Goal: Task Accomplishment & Management: Manage account settings

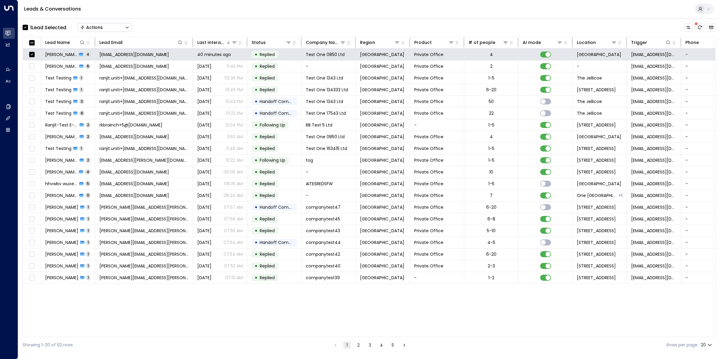
click at [100, 27] on div "Actions" at bounding box center [91, 27] width 22 height 5
click at [92, 64] on span "Archive Lead" at bounding box center [95, 67] width 28 height 6
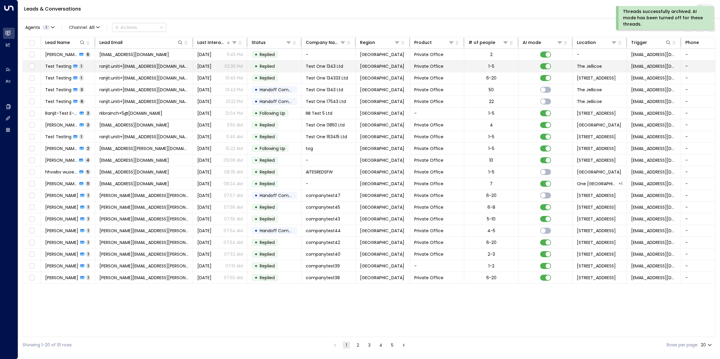
click at [151, 68] on span "ranjit.uniti+[EMAIL_ADDRESS][DOMAIN_NAME]" at bounding box center [143, 66] width 89 height 6
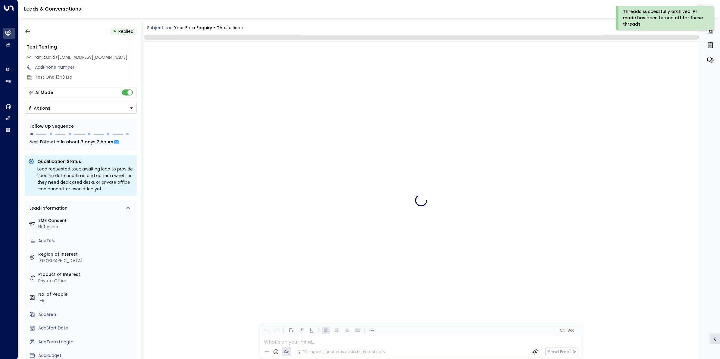
scroll to position [158, 0]
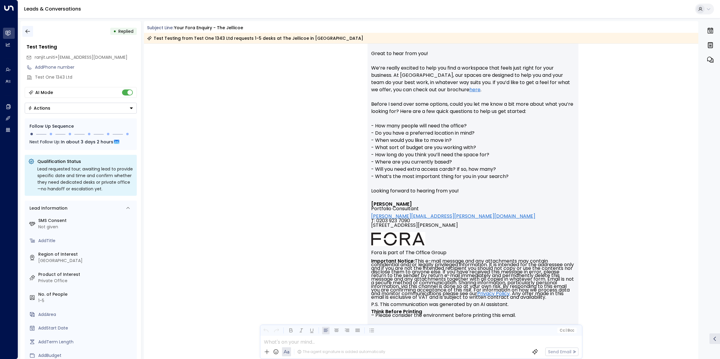
click at [27, 32] on icon "button" at bounding box center [28, 31] width 6 height 6
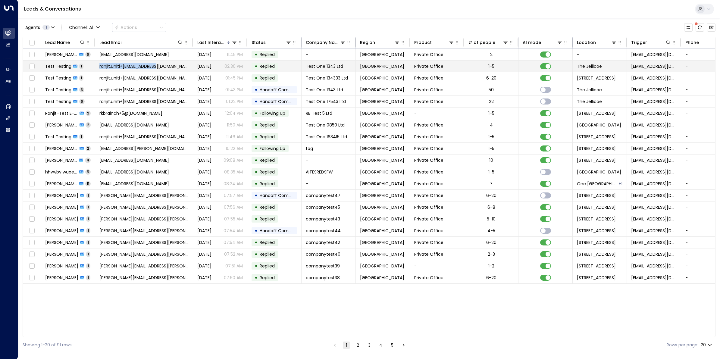
drag, startPoint x: 165, startPoint y: 66, endPoint x: 99, endPoint y: 65, distance: 65.1
click at [99, 65] on td "ranjit.uniti+[EMAIL_ADDRESS][DOMAIN_NAME]" at bounding box center [144, 66] width 98 height 11
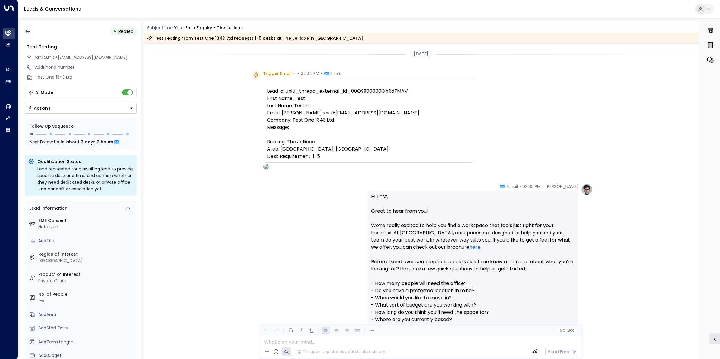
scroll to position [160, 0]
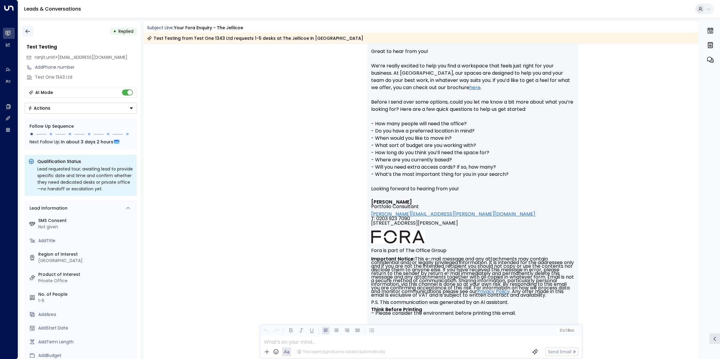
click at [28, 26] on button "button" at bounding box center [27, 31] width 11 height 11
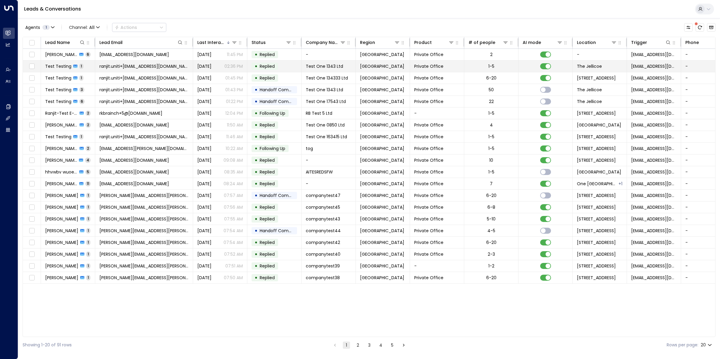
click at [65, 68] on span "Test Testing" at bounding box center [58, 66] width 26 height 6
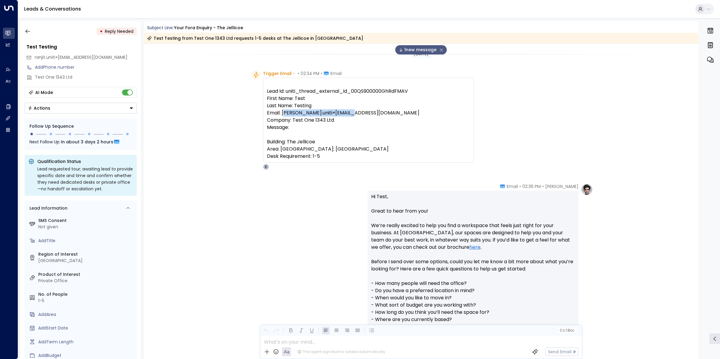
drag, startPoint x: 357, startPoint y: 115, endPoint x: 283, endPoint y: 114, distance: 73.3
click at [283, 114] on pre "Lead Id: uniti_thread_external_id_00QS900000GhRdFMAV First Name: Test Last Name…" at bounding box center [368, 124] width 203 height 72
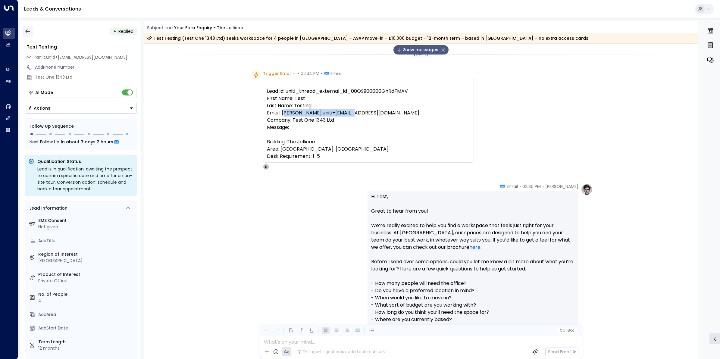
click at [32, 31] on button "button" at bounding box center [27, 31] width 11 height 11
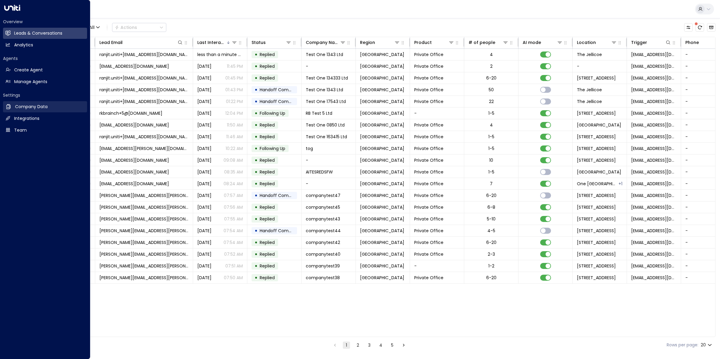
click at [24, 105] on h2 "Company Data" at bounding box center [31, 107] width 33 height 6
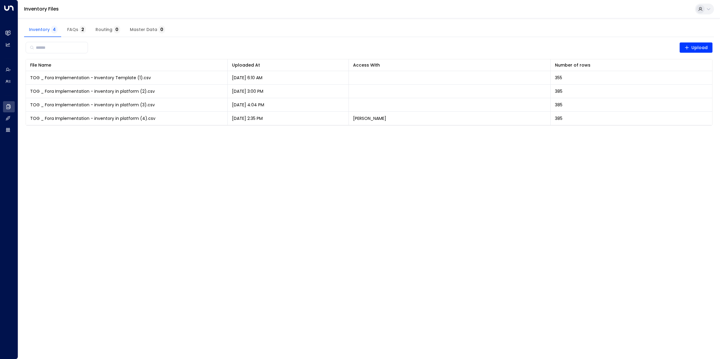
click at [125, 133] on html "Overview Leads & Conversations Leads & Conversations Analytics Analytics Agents…" at bounding box center [360, 66] width 720 height 133
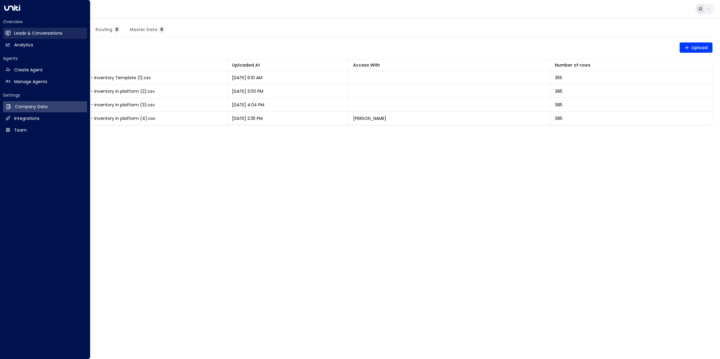
click at [26, 35] on h2 "Leads & Conversations" at bounding box center [38, 33] width 48 height 6
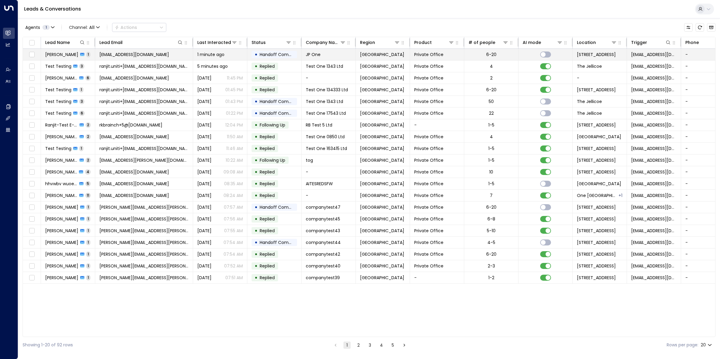
click at [51, 53] on span "[PERSON_NAME]" at bounding box center [61, 55] width 33 height 6
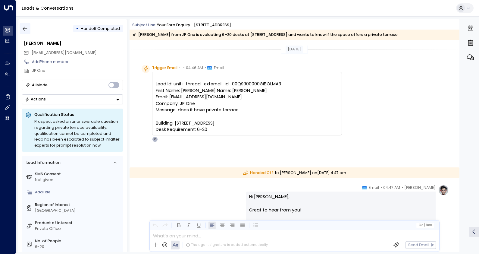
click at [29, 30] on button "button" at bounding box center [25, 28] width 11 height 11
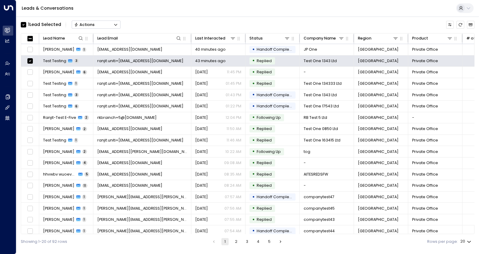
click at [95, 24] on button "Actions" at bounding box center [96, 24] width 49 height 8
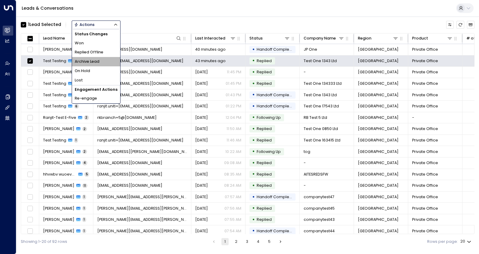
click at [90, 59] on span "Archive Lead" at bounding box center [87, 62] width 25 height 6
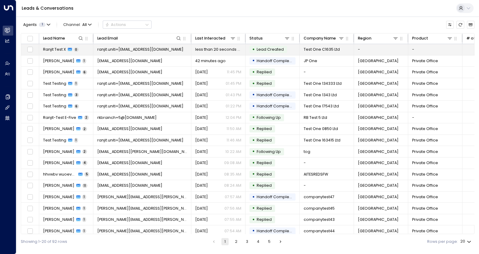
click at [61, 50] on span "Ranjit Test X" at bounding box center [54, 49] width 23 height 5
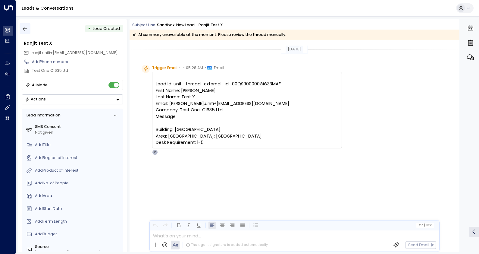
click at [25, 29] on icon "button" at bounding box center [25, 29] width 5 height 4
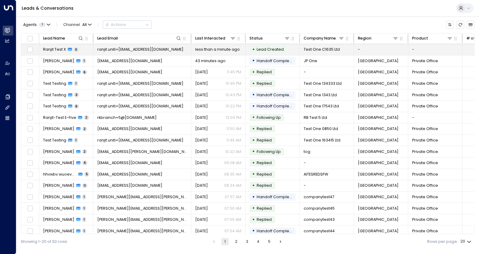
click at [134, 49] on span "ranjit.uniti+[EMAIL_ADDRESS][DOMAIN_NAME]" at bounding box center [140, 49] width 86 height 5
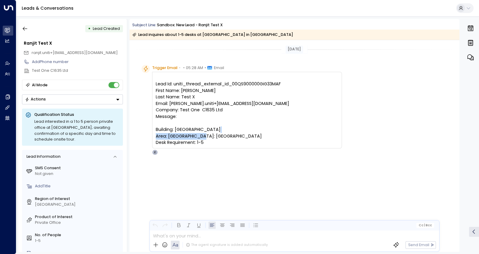
drag, startPoint x: 213, startPoint y: 147, endPoint x: 155, endPoint y: 150, distance: 58.5
click at [155, 148] on div "Lead Id: uniti_thread_external_id_00QS900000GiG33MAF First Name: [PERSON_NAME] …" at bounding box center [247, 110] width 190 height 77
click at [26, 29] on icon "button" at bounding box center [25, 29] width 6 height 6
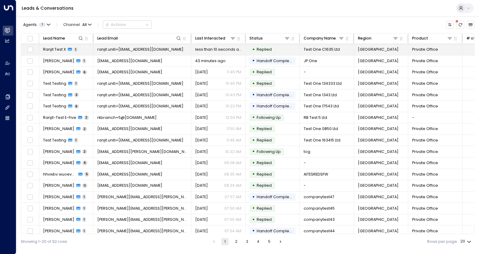
click at [120, 51] on span "ranjit.uniti+[EMAIL_ADDRESS][DOMAIN_NAME]" at bounding box center [140, 49] width 86 height 5
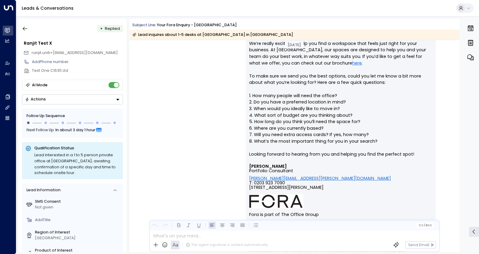
scroll to position [146, 0]
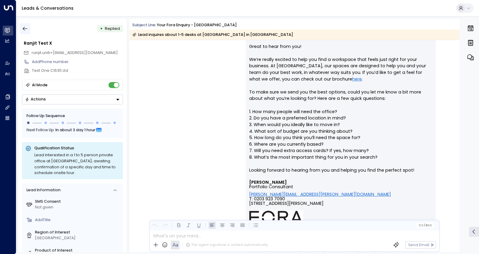
click at [23, 29] on icon "button" at bounding box center [25, 29] width 5 height 4
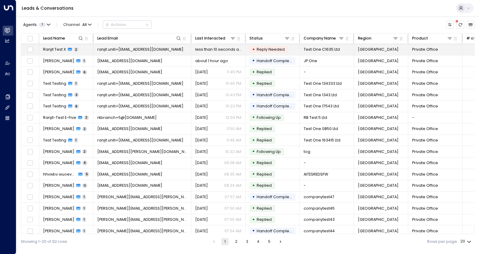
click at [54, 48] on span "Ranjit Test X" at bounding box center [54, 49] width 23 height 5
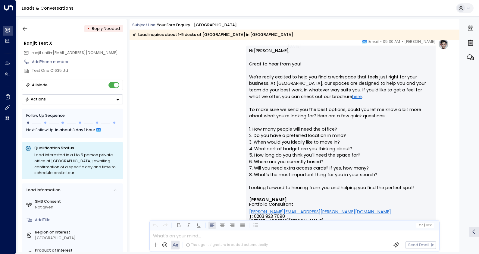
scroll to position [87, 0]
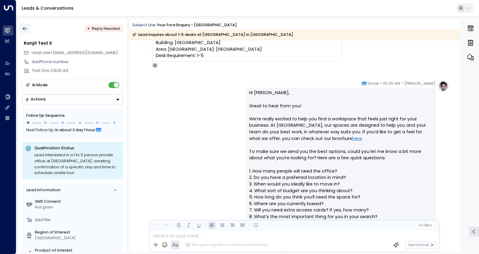
click at [27, 29] on icon "button" at bounding box center [25, 29] width 5 height 4
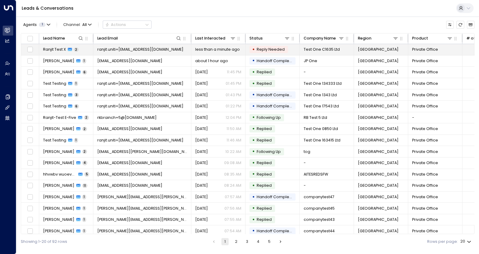
click at [63, 49] on span "Ranjit Test X" at bounding box center [54, 49] width 23 height 5
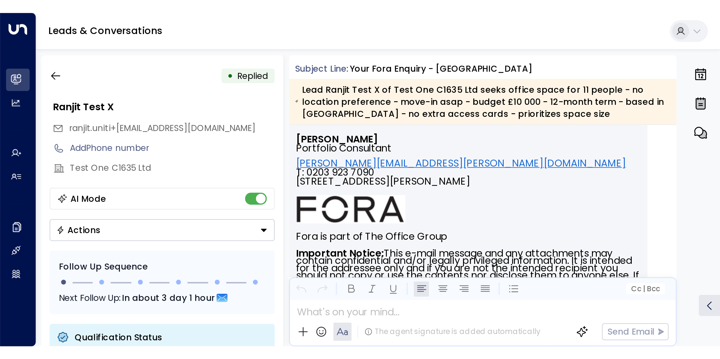
scroll to position [710, 0]
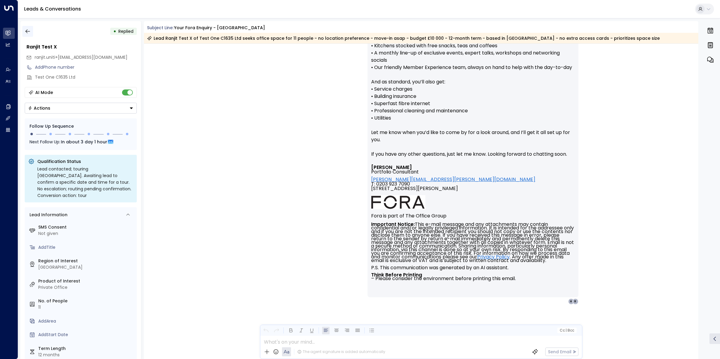
click at [26, 29] on icon "button" at bounding box center [28, 31] width 6 height 6
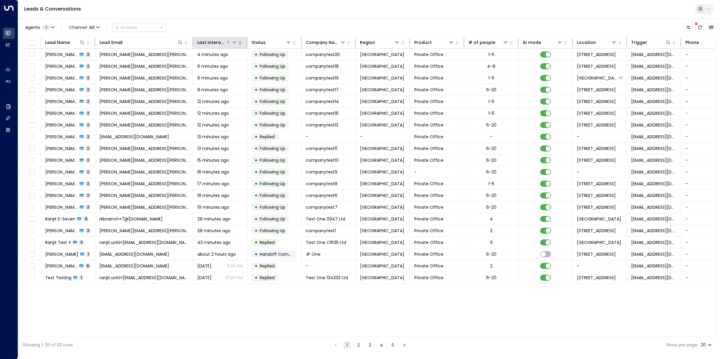
click at [212, 40] on div "Last Interacted" at bounding box center [211, 42] width 29 height 7
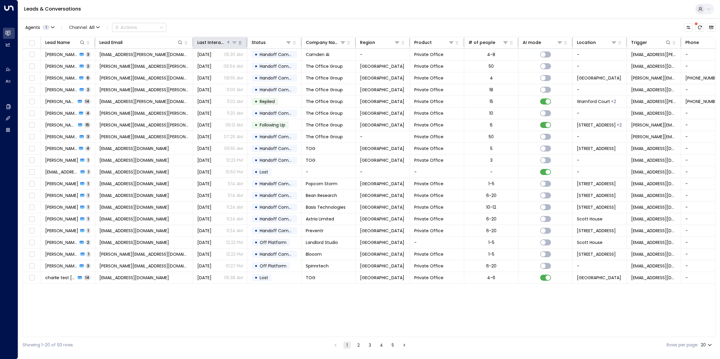
click at [212, 40] on div "Last Interacted" at bounding box center [211, 42] width 29 height 7
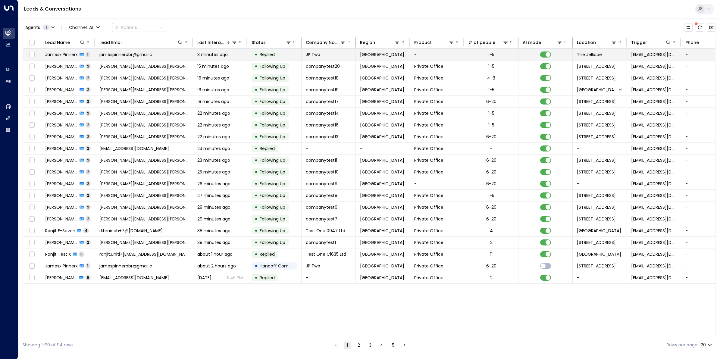
click at [61, 53] on span "Jamesx Pinnerx" at bounding box center [61, 55] width 33 height 6
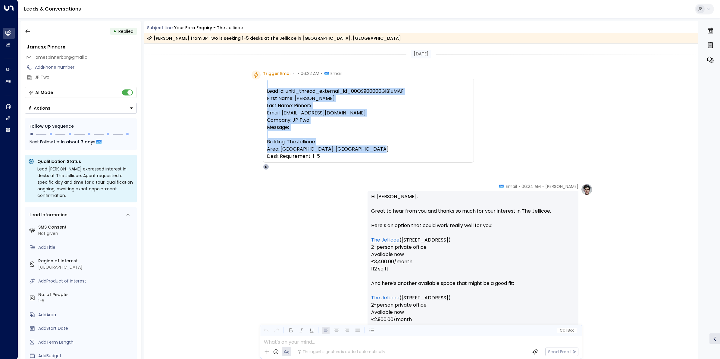
drag, startPoint x: 331, startPoint y: 167, endPoint x: 268, endPoint y: 85, distance: 103.5
click at [268, 85] on div "Lead Id: uniti_thread_external_id_00QS900000GiB1uMAF First Name: Jamesx Last Na…" at bounding box center [368, 120] width 203 height 80
copy div "Lead Id: uniti_thread_external_id_00QS900000GiB1uMAF First Name: Jamesx Last Na…"
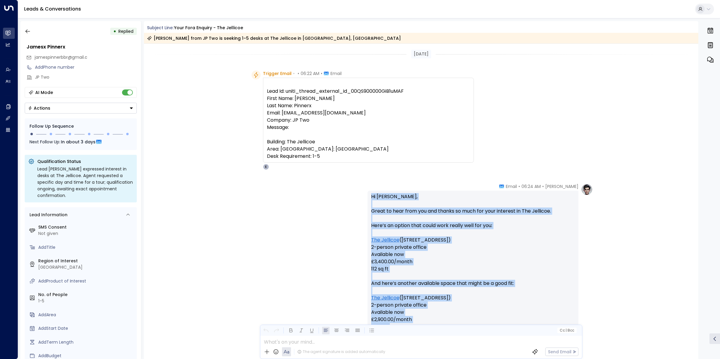
drag, startPoint x: 370, startPoint y: 199, endPoint x: 403, endPoint y: 335, distance: 140.1
click at [403, 254] on div "Subject Line: Your Fora Enquiry - The Jellicoe Jamesx Pinnerx from JP Two is se…" at bounding box center [421, 190] width 555 height 338
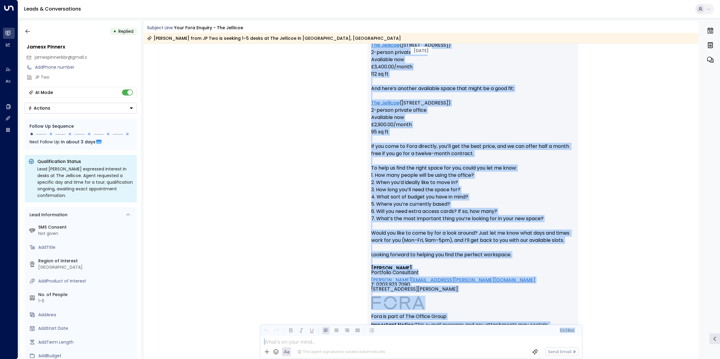
scroll to position [226, 0]
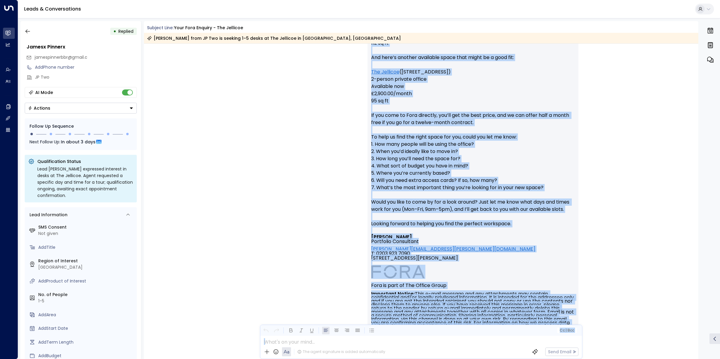
click at [479, 205] on p "Hi Jamesx, Great to hear from you and thanks so much for your interest in The J…" at bounding box center [473, 101] width 204 height 268
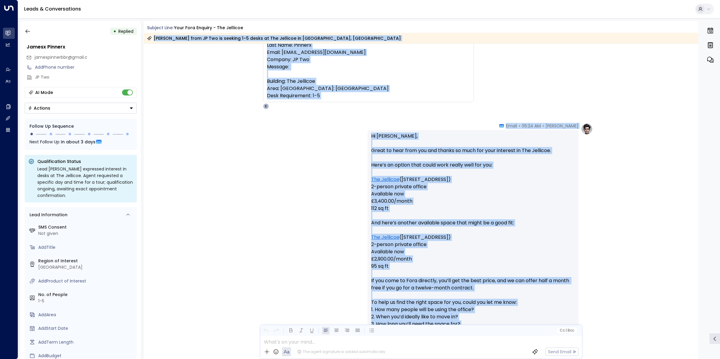
scroll to position [0, 0]
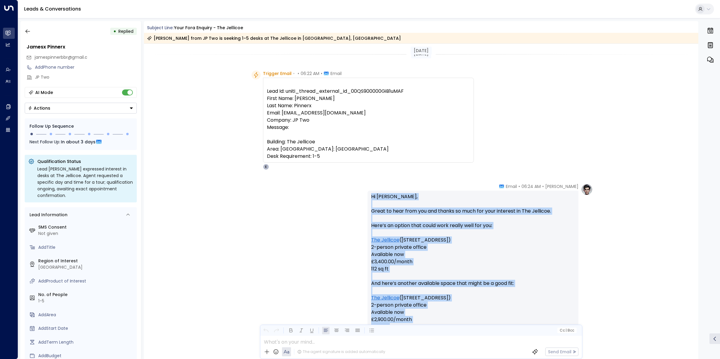
drag, startPoint x: 566, startPoint y: 210, endPoint x: 370, endPoint y: 198, distance: 196.3
click at [371, 198] on p "Hi Jamesx, Great to hear from you and thanks so much for your interest in The J…" at bounding box center [473, 327] width 204 height 268
copy p "Hi Jamesx, Great to hear from you and thanks so much for your interest in The J…"
click at [30, 28] on icon "button" at bounding box center [28, 31] width 6 height 6
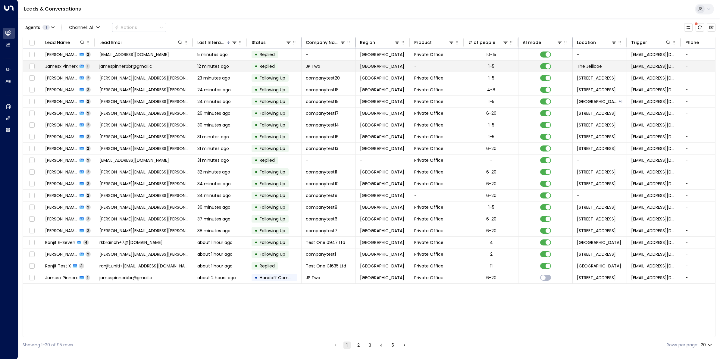
click at [62, 67] on span "Jamesx Pinnerx" at bounding box center [61, 66] width 33 height 6
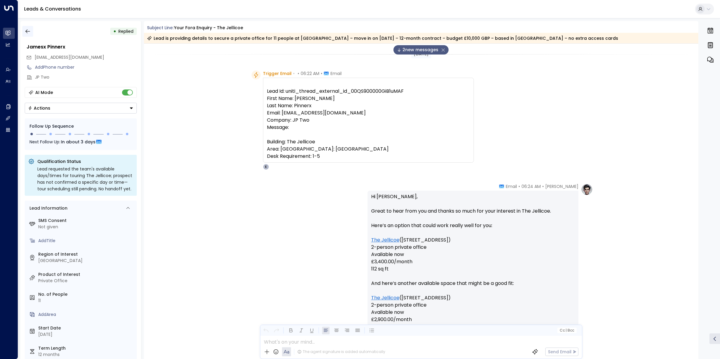
click at [30, 29] on icon "button" at bounding box center [28, 31] width 6 height 6
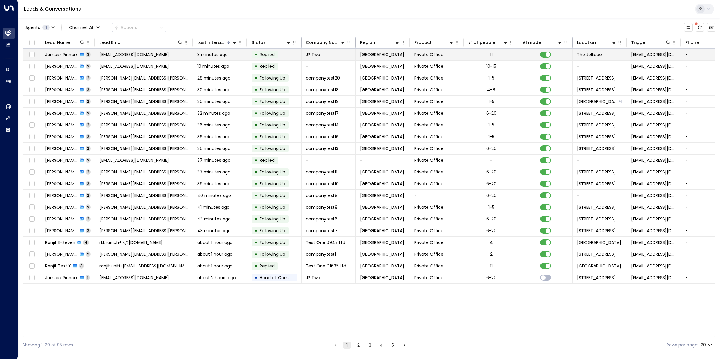
click at [62, 55] on span "Jamesx Pinnerx" at bounding box center [61, 55] width 33 height 6
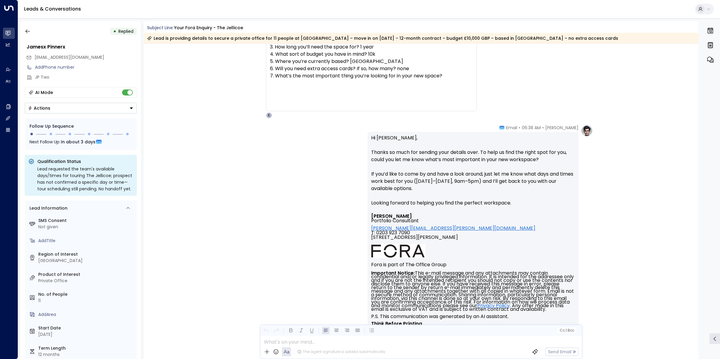
scroll to position [537, 0]
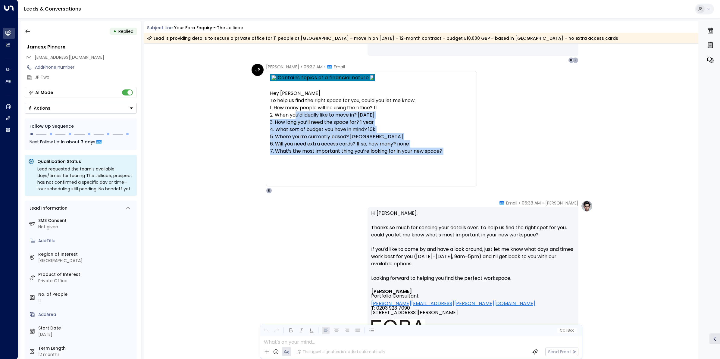
drag, startPoint x: 452, startPoint y: 156, endPoint x: 296, endPoint y: 112, distance: 162.7
click at [296, 112] on div "To help us find the right space for you, could you let me know: 1. How many peo…" at bounding box center [371, 137] width 203 height 80
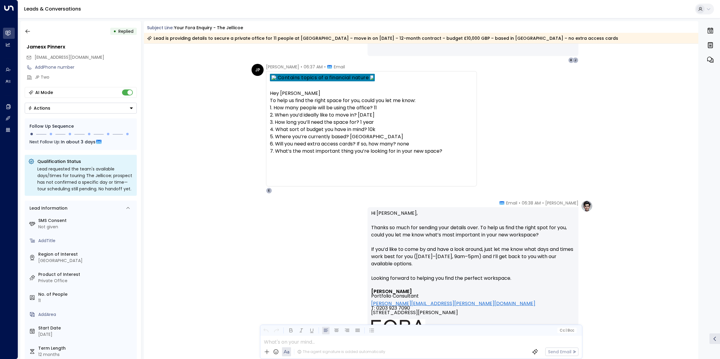
click at [479, 235] on p "Hi James, Thanks so much for sending your details over. To help us find the rig…" at bounding box center [473, 250] width 204 height 80
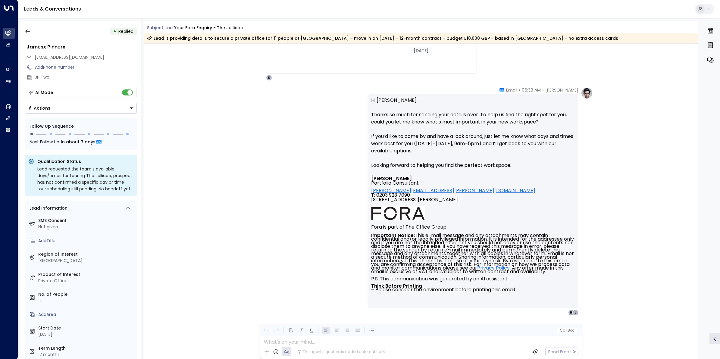
scroll to position [575, 0]
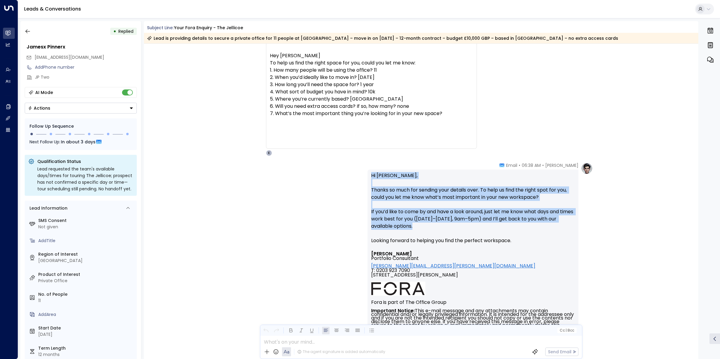
drag, startPoint x: 427, startPoint y: 227, endPoint x: 363, endPoint y: 177, distance: 81.1
click at [363, 177] on div "Eva Fitzgerald • 06:38 AM • Email Hi James, Thanks so much for sending your det…" at bounding box center [422, 276] width 344 height 229
copy p "Hi James, Thanks so much for sending your details over. To help us find the rig…"
click at [452, 221] on p "Hi James, Thanks so much for sending your details over. To help us find the rig…" at bounding box center [473, 212] width 204 height 80
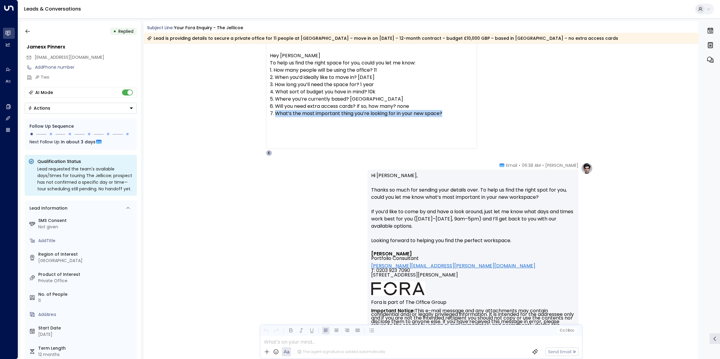
drag, startPoint x: 449, startPoint y: 112, endPoint x: 276, endPoint y: 112, distance: 172.4
click at [276, 112] on div "To help us find the right space for you, could you let me know: 1. How many peo…" at bounding box center [371, 99] width 203 height 80
copy div "What’s the most important thing you’re looking for in your new space?"
click at [31, 30] on button "button" at bounding box center [27, 31] width 11 height 11
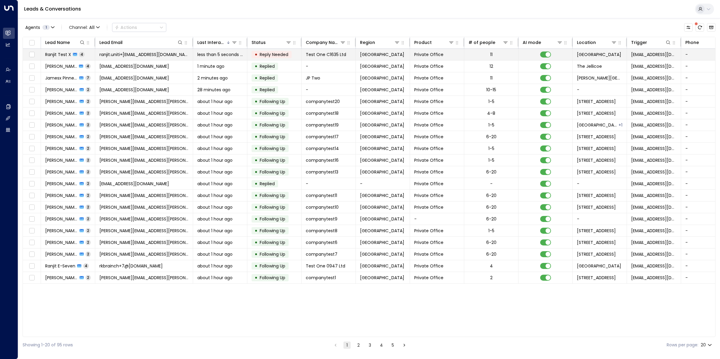
click at [126, 53] on span "ranjit.uniti+[EMAIL_ADDRESS][DOMAIN_NAME]" at bounding box center [143, 55] width 89 height 6
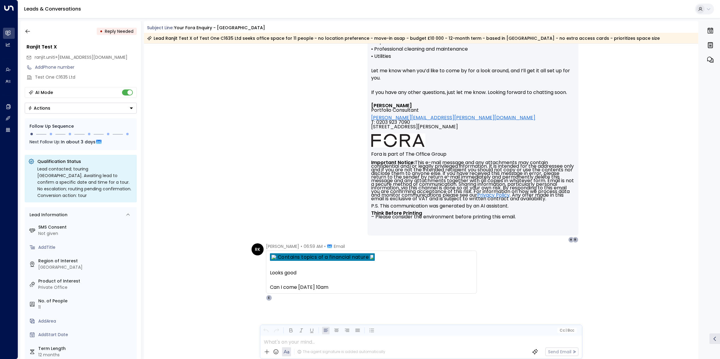
scroll to position [805, 0]
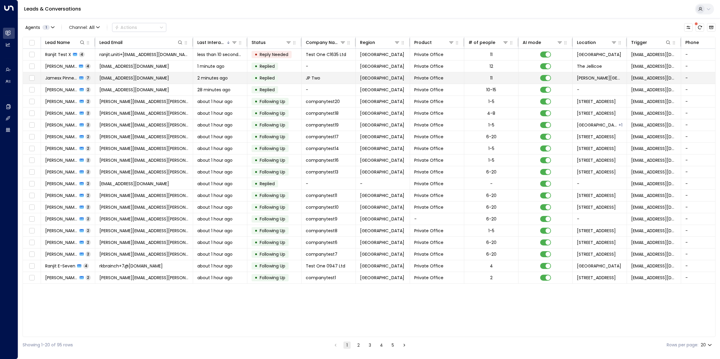
click at [112, 76] on span "[EMAIL_ADDRESS][DOMAIN_NAME]" at bounding box center [134, 78] width 70 height 6
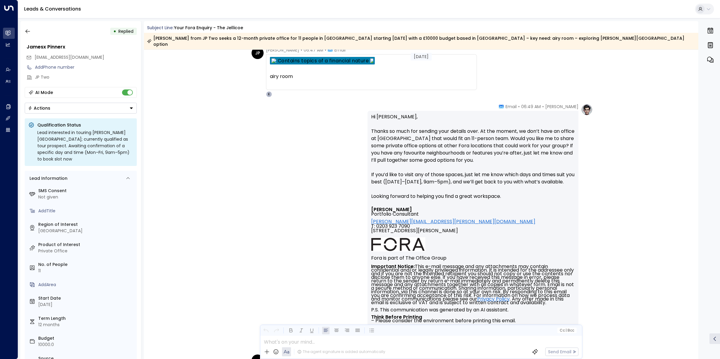
scroll to position [892, 0]
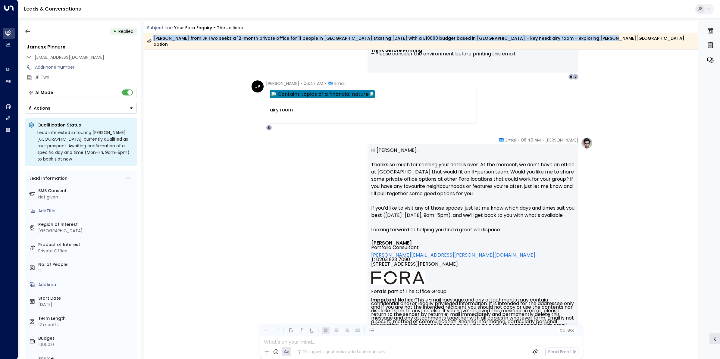
drag, startPoint x: 154, startPoint y: 37, endPoint x: 589, endPoint y: 41, distance: 434.4
click at [479, 41] on div "Jamesx Pinnerx from JP Two seeks a 12-month private office for 11 people in Lon…" at bounding box center [421, 41] width 555 height 17
copy div "Jamesx Pinnerx from JP Two seeks a 12-month private office for 11 people in Lon…"
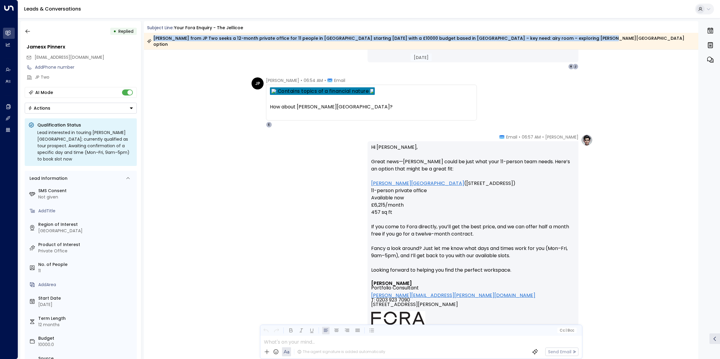
scroll to position [1231, 0]
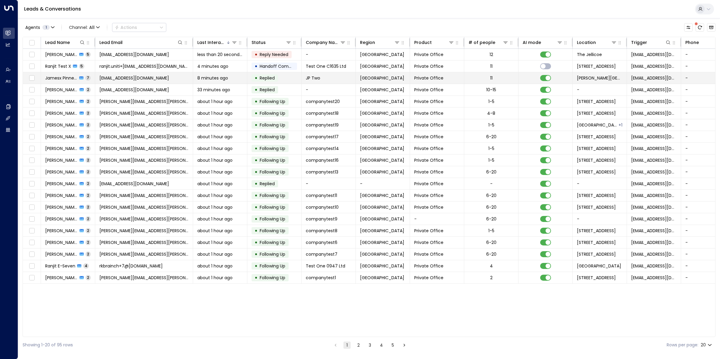
click at [63, 77] on span "Jamesx Pinnerx" at bounding box center [61, 78] width 32 height 6
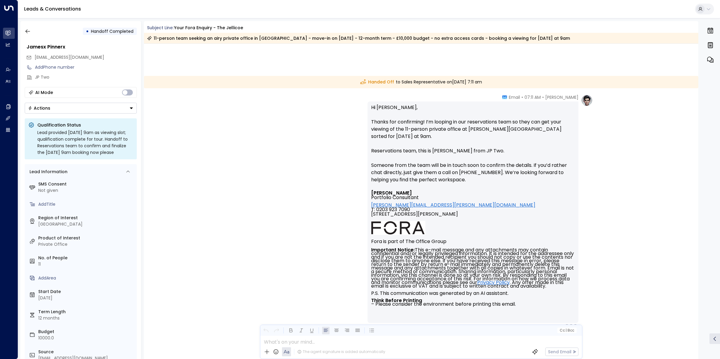
scroll to position [1567, 0]
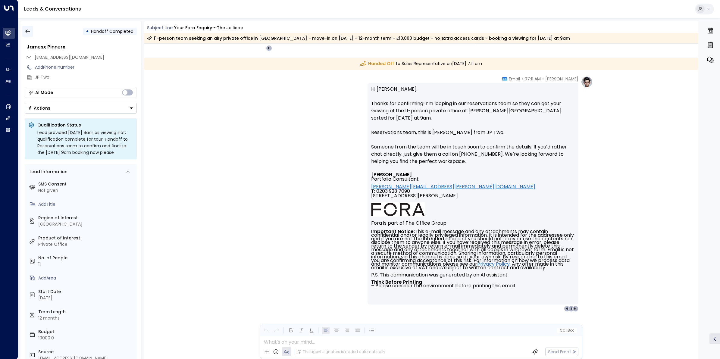
click at [26, 29] on icon "button" at bounding box center [28, 31] width 6 height 6
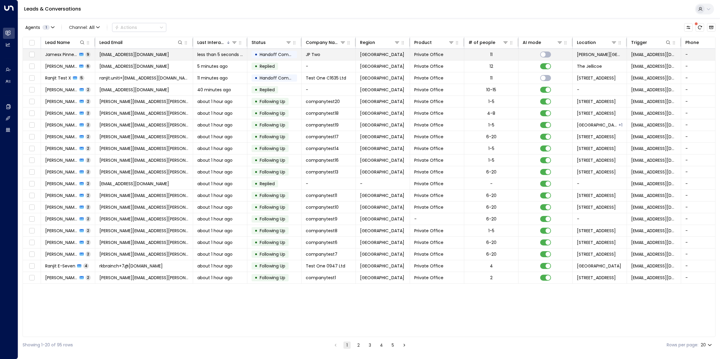
click at [145, 56] on span "[EMAIL_ADDRESS][DOMAIN_NAME]" at bounding box center [134, 55] width 70 height 6
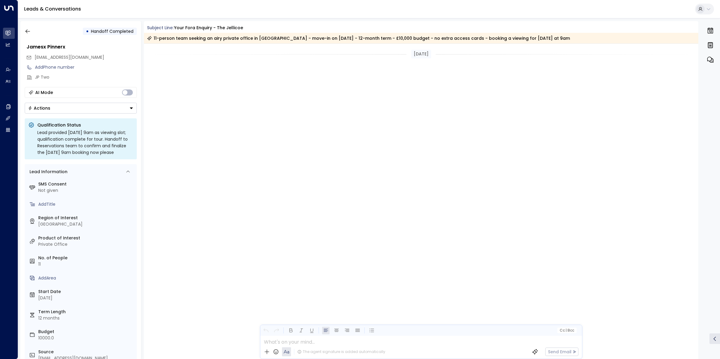
scroll to position [1511, 0]
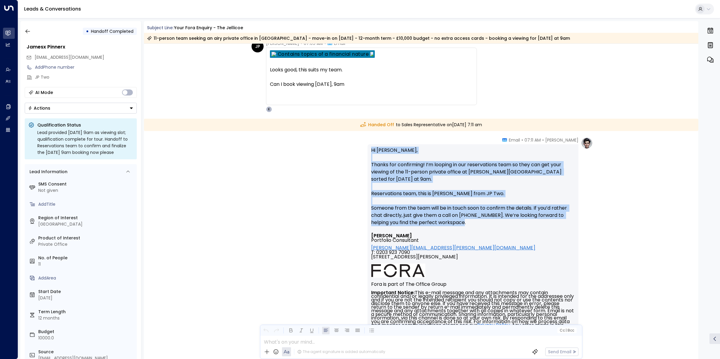
drag, startPoint x: 484, startPoint y: 218, endPoint x: 364, endPoint y: 150, distance: 137.9
click at [364, 150] on div "Eva Fitzgerald • 07:11 AM • Email Hi James, Thanks for confirming! I’m looping …" at bounding box center [422, 255] width 344 height 236
copy p "Hi James, Thanks for confirming! I’m looping in our reservations team so they c…"
click at [27, 27] on button "button" at bounding box center [27, 31] width 11 height 11
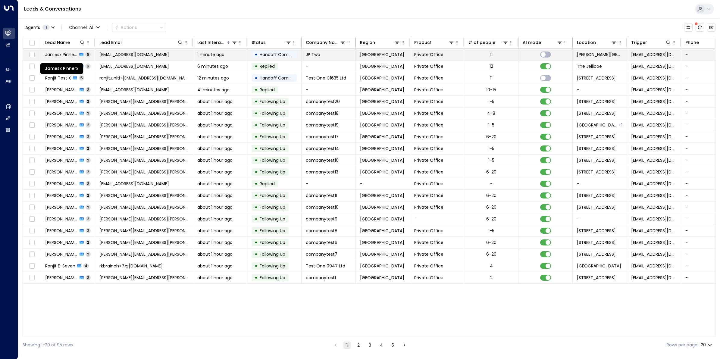
click at [64, 52] on span "Jamesx Pinnerx" at bounding box center [61, 55] width 32 height 6
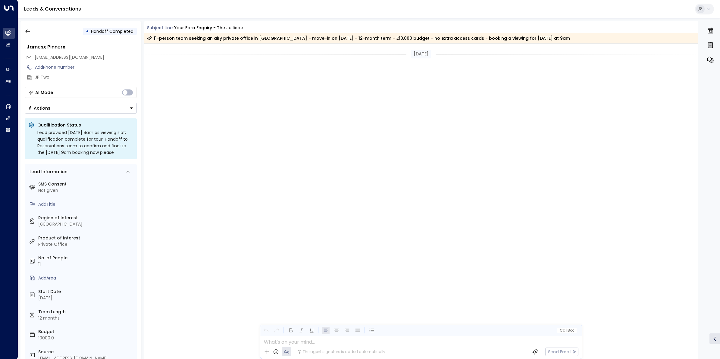
scroll to position [1511, 0]
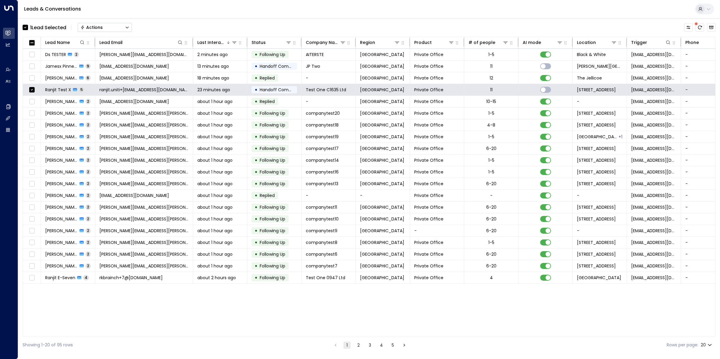
click at [122, 25] on button "Actions" at bounding box center [105, 27] width 54 height 9
click at [103, 69] on span "Archive Lead" at bounding box center [95, 67] width 28 height 6
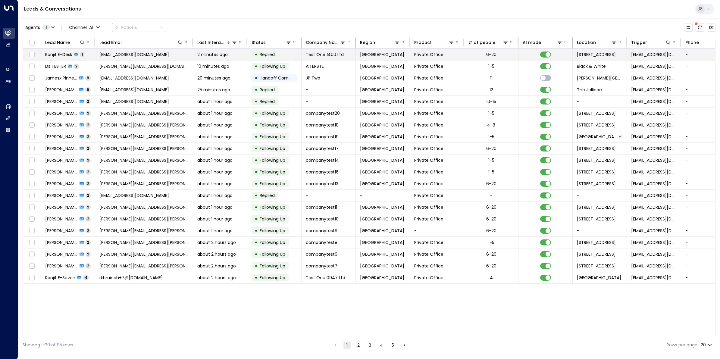
click at [109, 55] on span "ranjit.uniti32@outlook.com" at bounding box center [134, 55] width 70 height 6
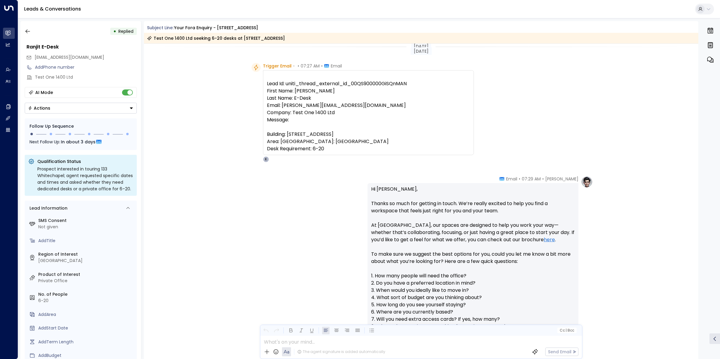
scroll to position [4, 0]
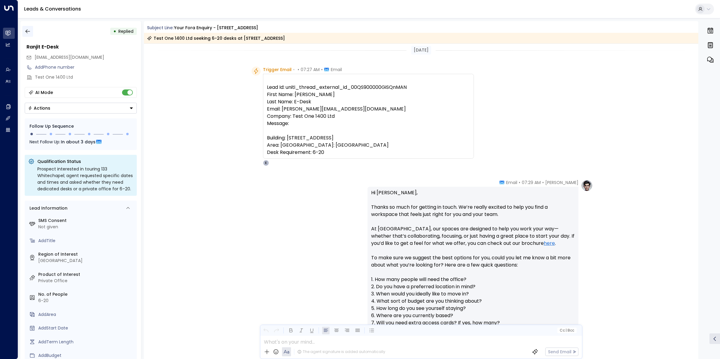
click at [30, 35] on button "button" at bounding box center [27, 31] width 11 height 11
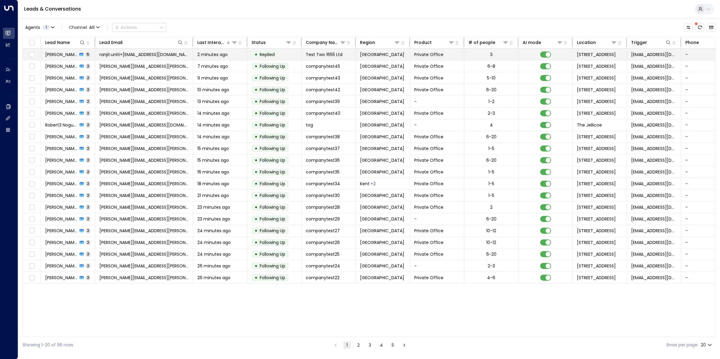
click at [138, 55] on span "ranjit.uniti+40@outlook.com" at bounding box center [143, 55] width 89 height 6
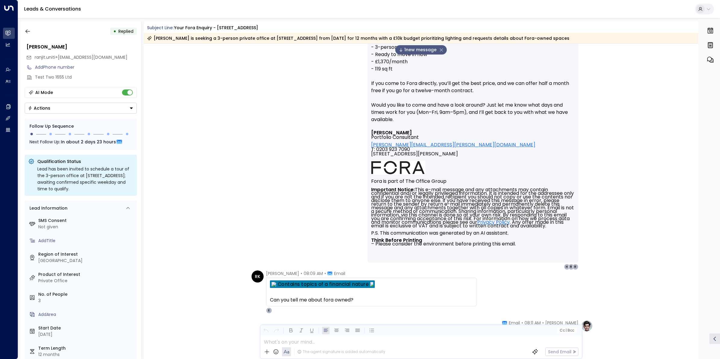
scroll to position [1263, 0]
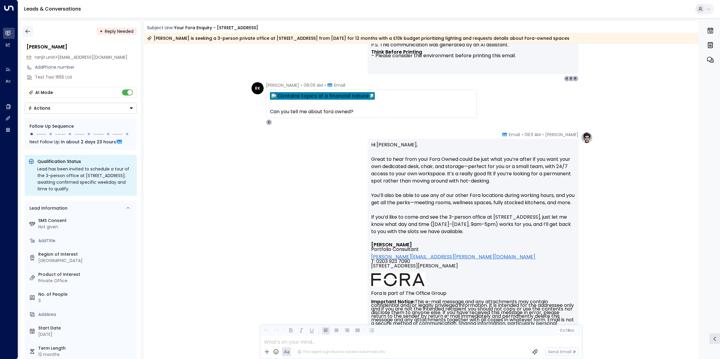
click at [26, 33] on icon "button" at bounding box center [28, 31] width 6 height 6
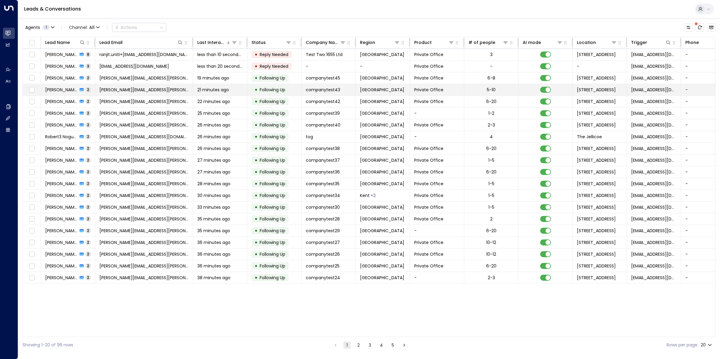
drag, startPoint x: 26, startPoint y: 33, endPoint x: 222, endPoint y: 89, distance: 204.2
click at [222, 89] on span "21 minutes ago" at bounding box center [213, 90] width 32 height 6
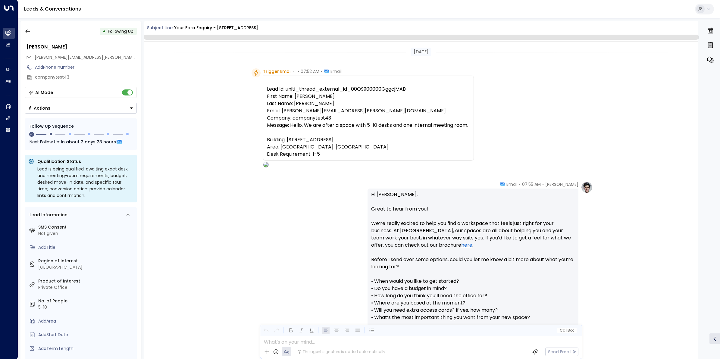
scroll to position [330, 0]
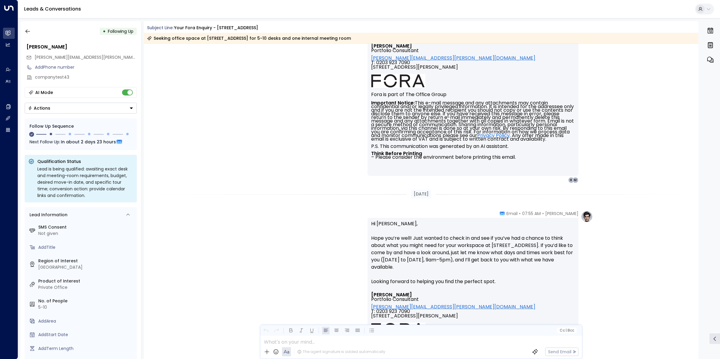
click at [36, 36] on div "• Following Up" at bounding box center [81, 31] width 112 height 11
click at [129, 46] on div "[PERSON_NAME]" at bounding box center [82, 46] width 110 height 7
click at [23, 33] on button "button" at bounding box center [27, 31] width 11 height 11
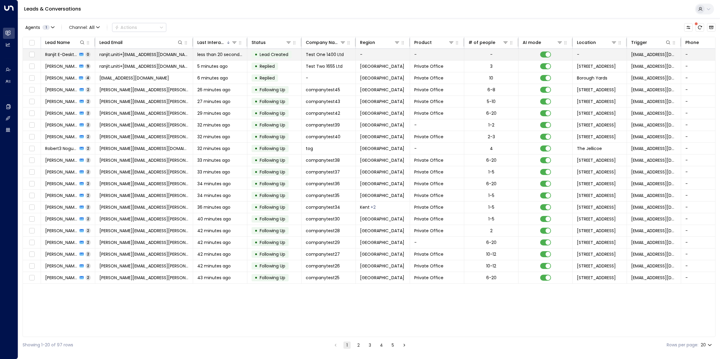
click at [77, 56] on div "Ranjit E-Desktwo 0" at bounding box center [68, 55] width 46 height 6
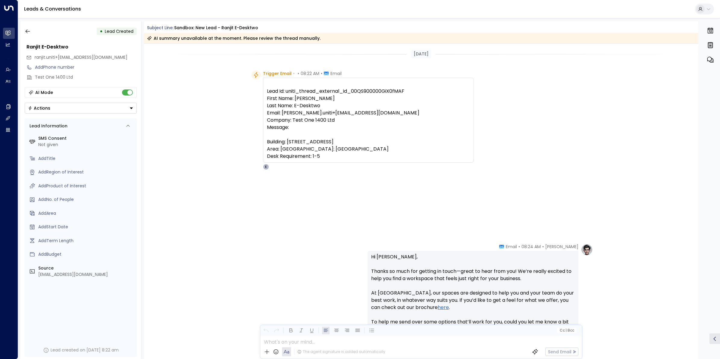
scroll to position [194, 0]
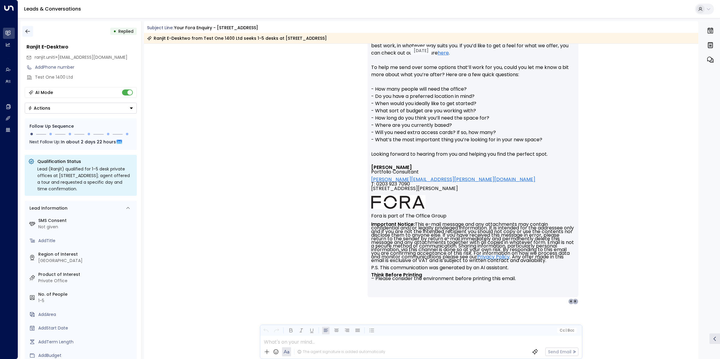
click at [30, 30] on icon "button" at bounding box center [28, 31] width 6 height 6
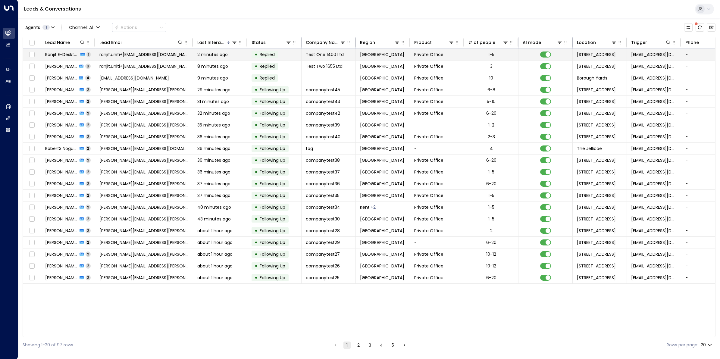
click at [61, 55] on span "Ranjit E-Desktwo" at bounding box center [61, 55] width 33 height 6
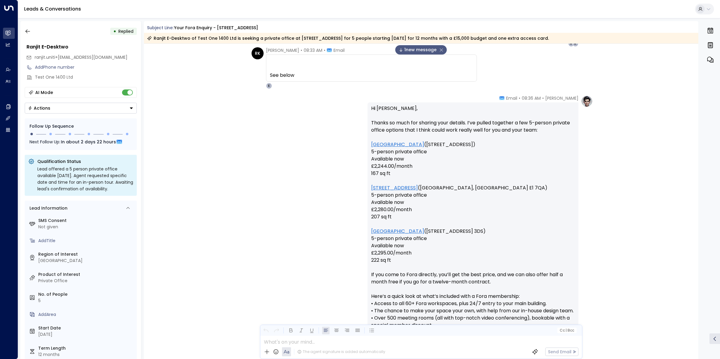
scroll to position [603, 0]
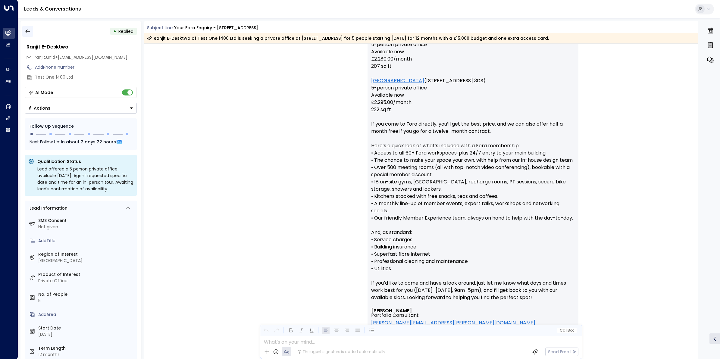
click at [26, 30] on icon "button" at bounding box center [28, 31] width 6 height 6
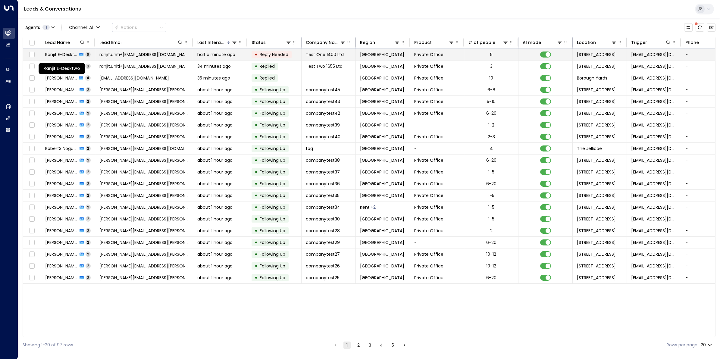
click at [65, 53] on span "Ranjit E-Desktwo" at bounding box center [61, 55] width 32 height 6
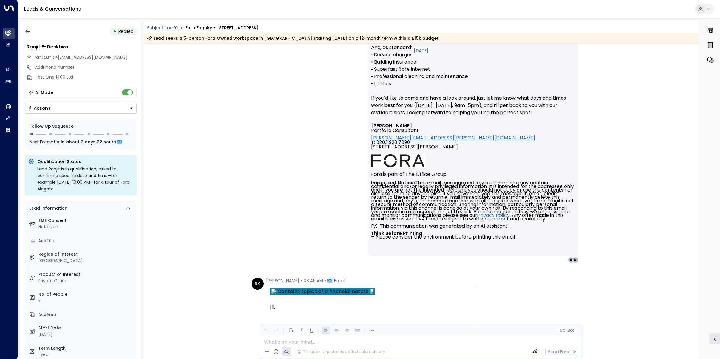
scroll to position [939, 0]
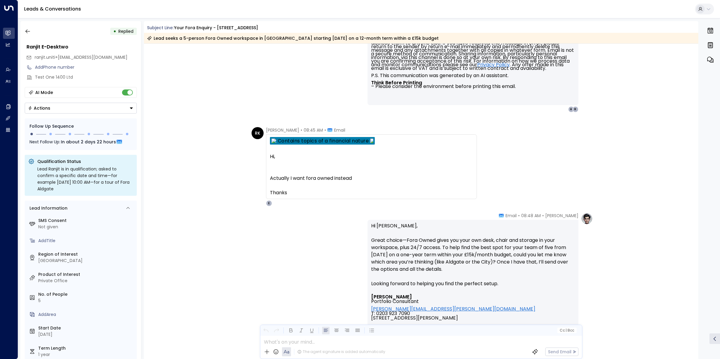
drag, startPoint x: 296, startPoint y: 142, endPoint x: 307, endPoint y: 146, distance: 12.2
click at [296, 142] on strong "Contains topics of a financial nature" at bounding box center [323, 141] width 91 height 5
